Goal: Transaction & Acquisition: Purchase product/service

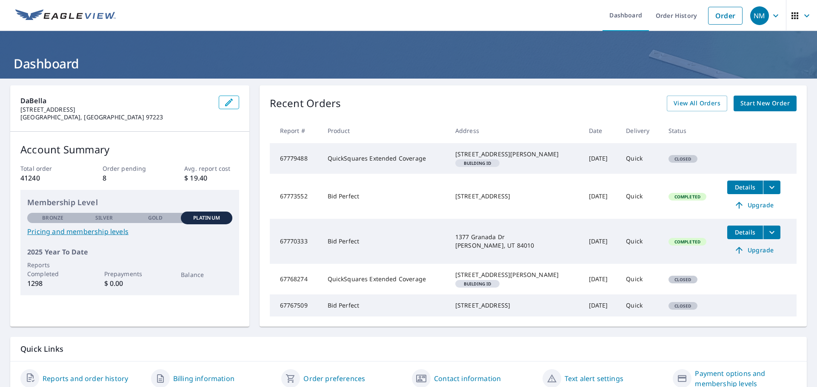
click at [760, 107] on span "Start New Order" at bounding box center [764, 103] width 49 height 11
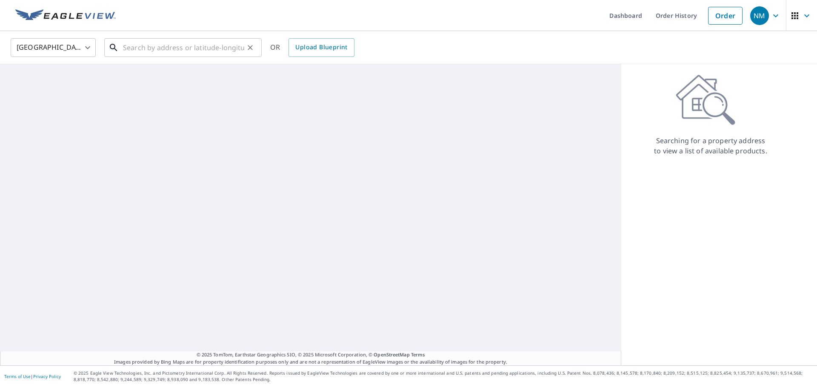
click at [202, 55] on input "text" at bounding box center [183, 48] width 121 height 24
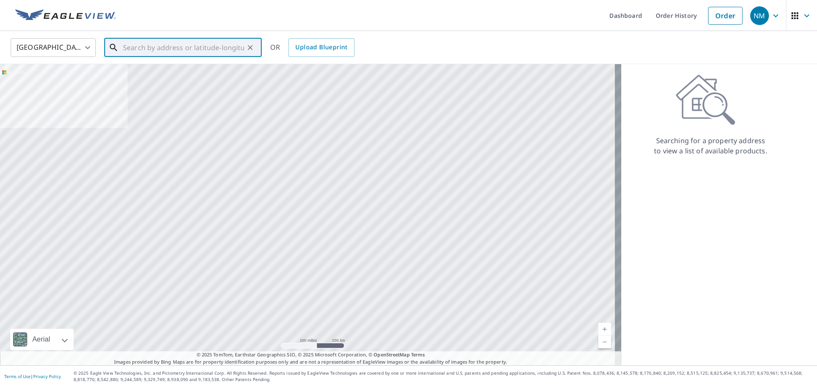
click at [172, 46] on input "text" at bounding box center [183, 48] width 121 height 24
paste input "[STREET_ADDRESS]"
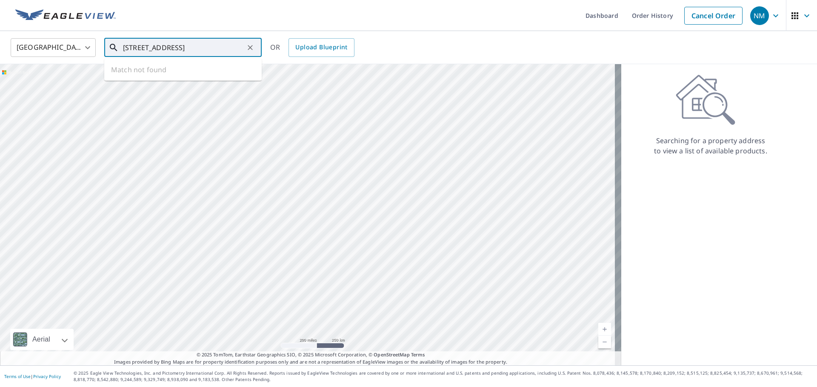
scroll to position [0, 7]
click at [178, 84] on p "[GEOGRAPHIC_DATA]" at bounding box center [188, 81] width 134 height 9
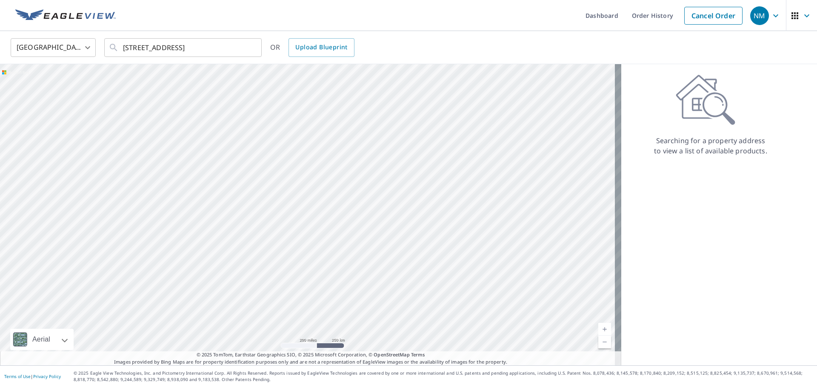
type input "[STREET_ADDRESS]"
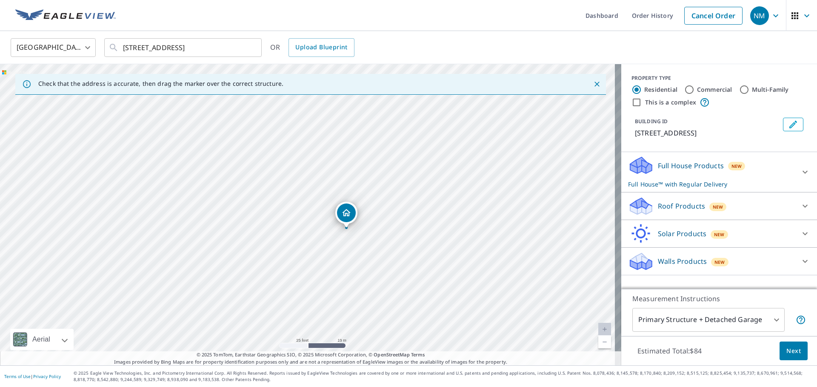
drag, startPoint x: 351, startPoint y: 225, endPoint x: 344, endPoint y: 226, distance: 6.8
click at [801, 206] on icon at bounding box center [805, 206] width 10 height 10
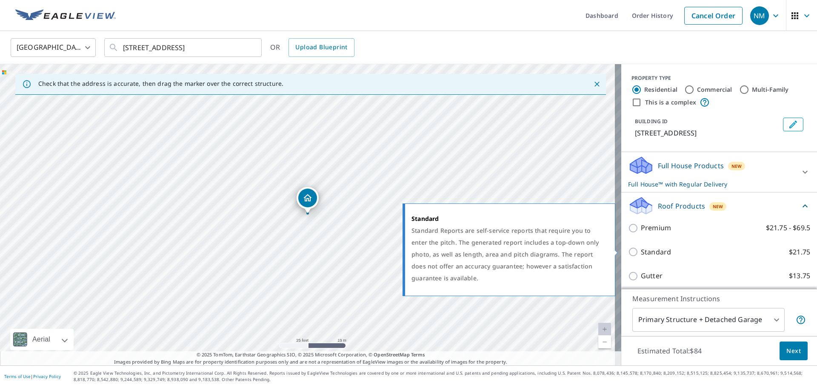
scroll to position [43, 0]
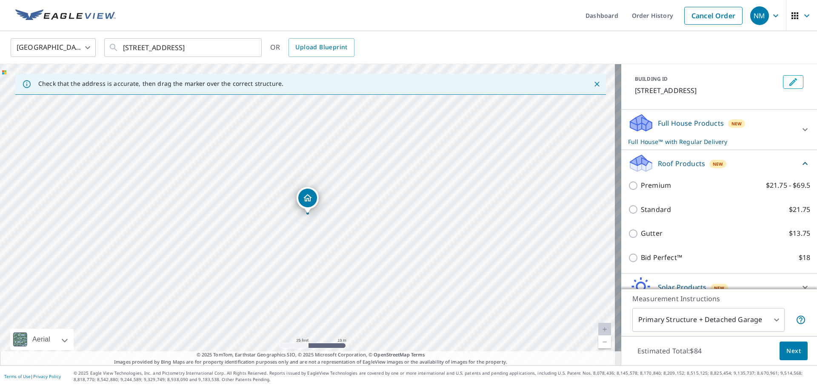
click at [663, 252] on div "Bid Perfect™ $18" at bounding box center [719, 258] width 182 height 24
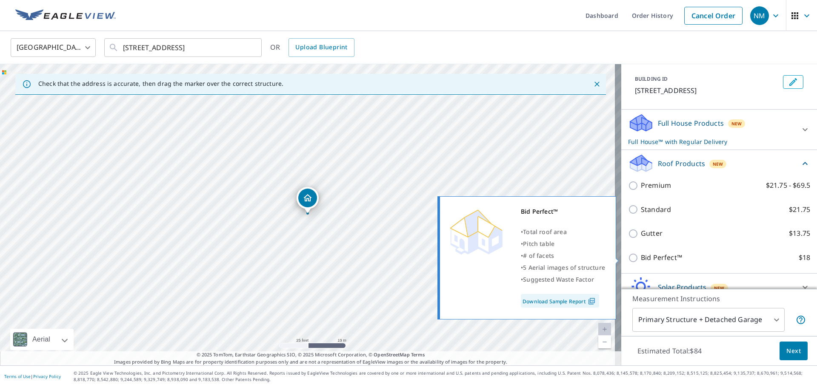
click at [642, 256] on p "Bid Perfect™" at bounding box center [661, 258] width 41 height 11
click at [641, 256] on input "Bid Perfect™ $18" at bounding box center [634, 258] width 13 height 10
checkbox input "true"
checkbox input "false"
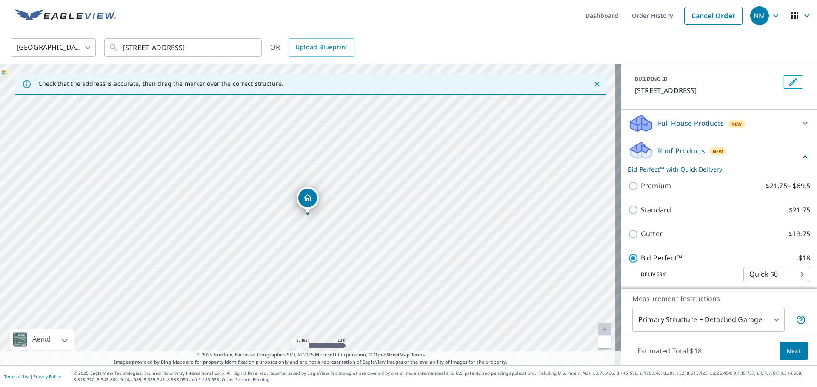
click at [789, 350] on span "Next" at bounding box center [793, 351] width 14 height 11
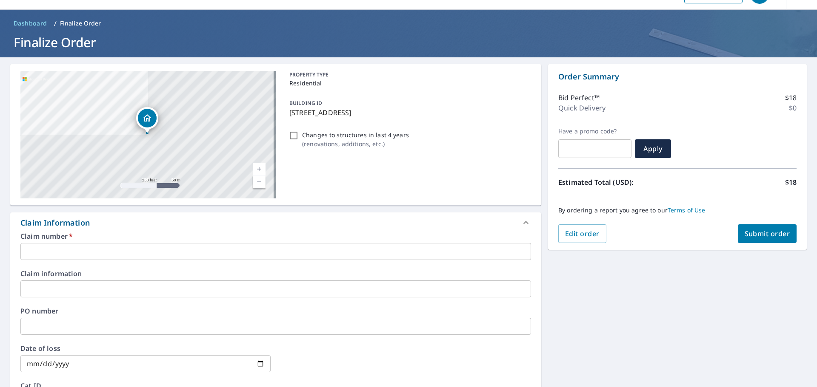
scroll to position [43, 0]
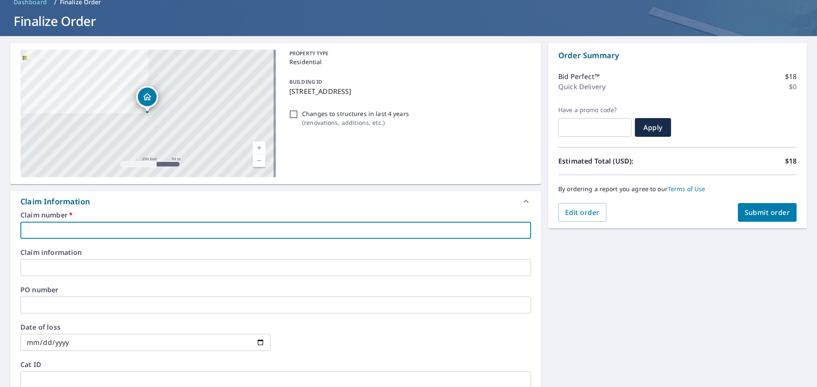
click at [331, 224] on input "text" at bounding box center [275, 230] width 510 height 17
type input "S"
checkbox input "true"
type input "SL"
checkbox input "true"
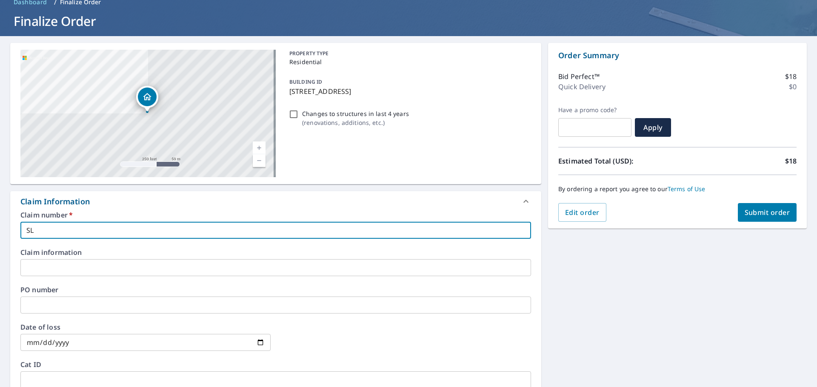
type input "SLC"
checkbox input "true"
type input "SLC"
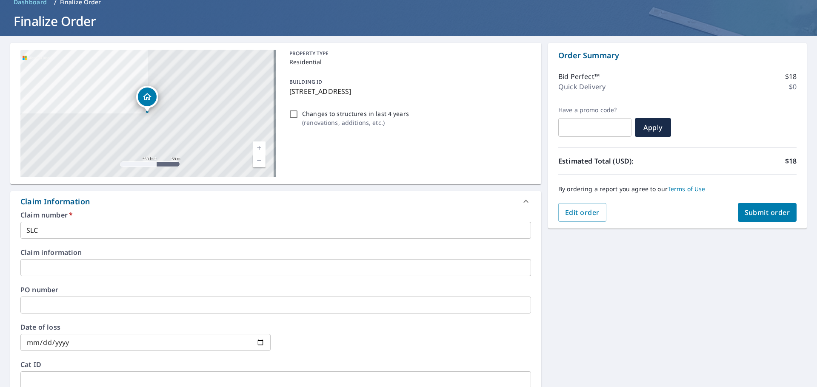
drag, startPoint x: 317, startPoint y: 188, endPoint x: 317, endPoint y: 200, distance: 12.3
click at [317, 194] on div "525 S [STREET_ADDRESS] A standard road map Aerial A detailed look from above La…" at bounding box center [275, 306] width 531 height 526
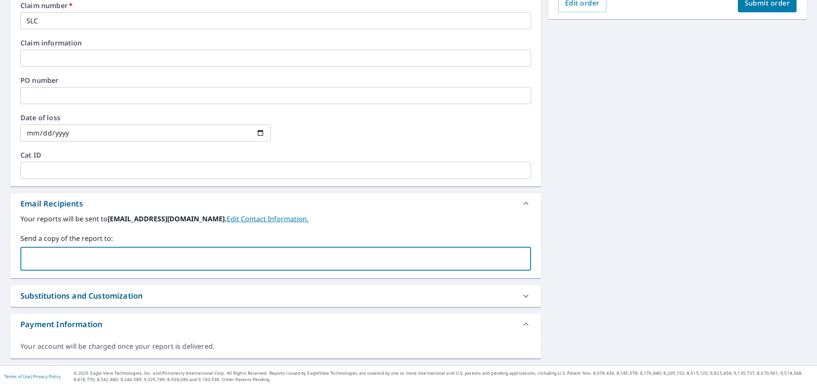
click at [159, 257] on input "text" at bounding box center [269, 259] width 490 height 16
paste input "[PERSON_NAME][EMAIL_ADDRESS][PERSON_NAME][PERSON_NAME][DOMAIN_NAME]"
type input "[PERSON_NAME][EMAIL_ADDRESS][PERSON_NAME][PERSON_NAME][DOMAIN_NAME]"
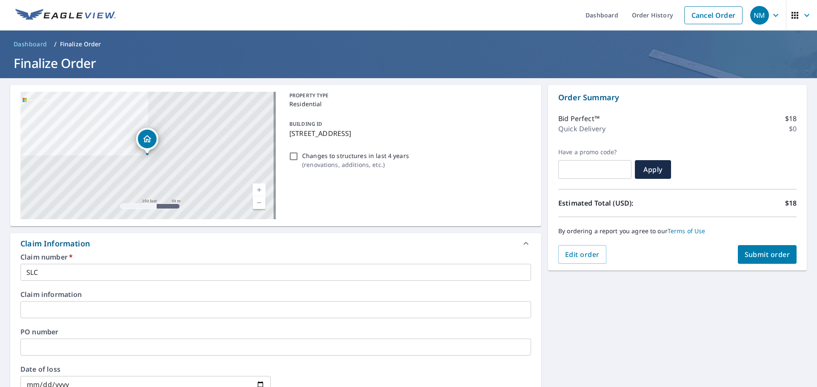
scroll to position [0, 0]
click at [766, 260] on button "Submit order" at bounding box center [766, 255] width 59 height 19
checkbox input "true"
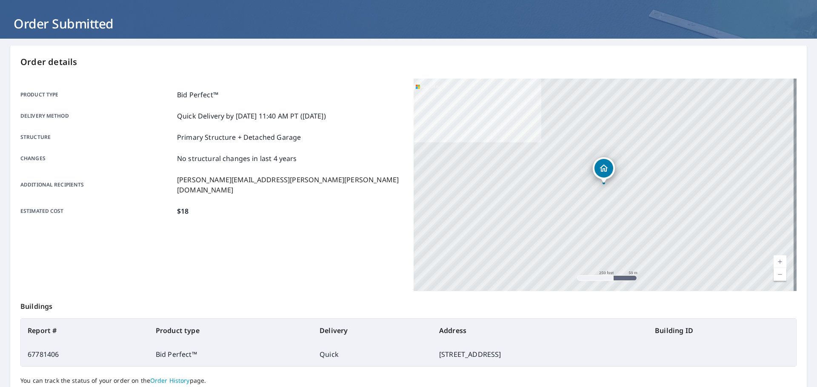
scroll to position [43, 0]
